Goal: Book appointment/travel/reservation

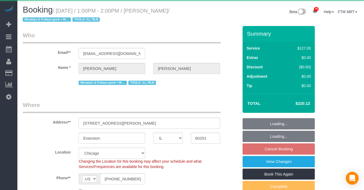
select select "IL"
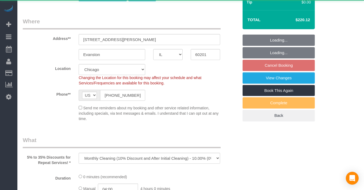
select select "object:823"
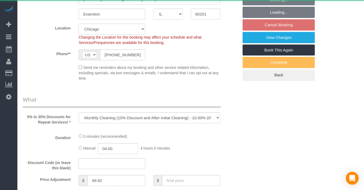
select select "2"
select select "number:1"
select select "number:69"
select select "number:139"
select select "number:98"
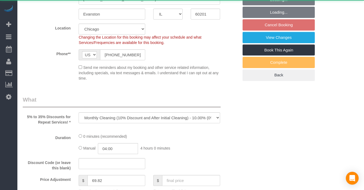
select select "number:141"
select select "number:143"
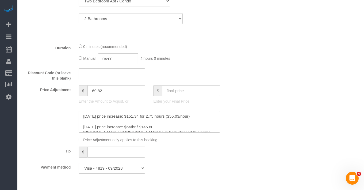
scroll to position [305, 0]
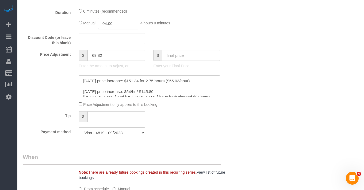
click at [119, 28] on input "04:00" at bounding box center [118, 23] width 40 height 11
click at [114, 32] on li "03:30" at bounding box center [112, 32] width 24 height 7
click at [114, 24] on input "03:30" at bounding box center [118, 23] width 40 height 11
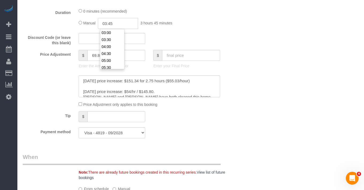
type input "03:45"
click at [174, 55] on input "text" at bounding box center [191, 55] width 58 height 11
drag, startPoint x: 174, startPoint y: 55, endPoint x: 178, endPoint y: 52, distance: 4.9
click at [174, 55] on input "text" at bounding box center [191, 55] width 58 height 11
type input "206.36"
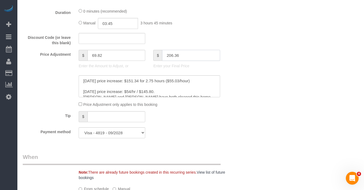
type input "56.06"
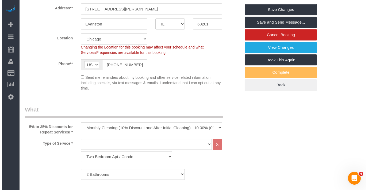
scroll to position [0, 0]
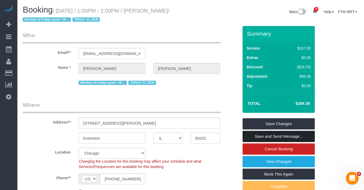
click at [267, 135] on link "Save and Send Message..." at bounding box center [279, 136] width 72 height 11
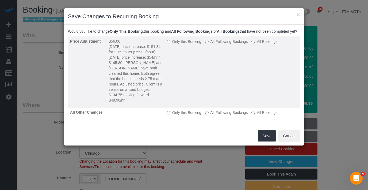
click at [178, 44] on label "Only this Booking" at bounding box center [184, 41] width 35 height 5
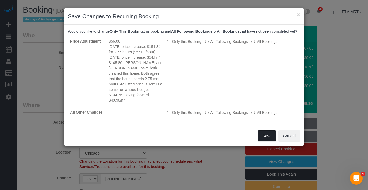
click at [268, 141] on button "Save" at bounding box center [267, 135] width 18 height 11
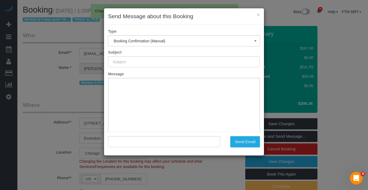
type input "Your Booking With Fresh Tech Maid, Confirmed!"
type input ""[PERSON_NAME]" <[EMAIL_ADDRESS][DOMAIN_NAME]>"
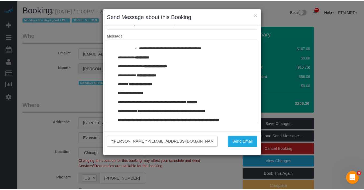
scroll to position [553, 0]
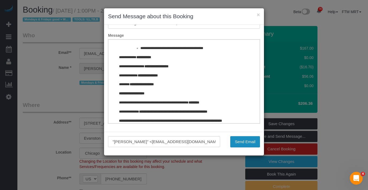
click at [250, 146] on button "Send Email" at bounding box center [245, 141] width 30 height 11
